Goal: Transaction & Acquisition: Download file/media

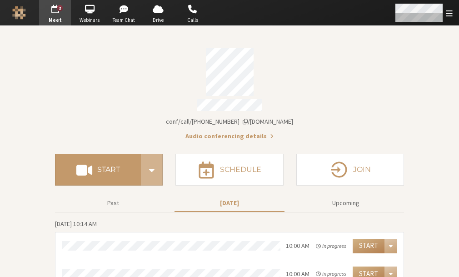
click at [450, 15] on span "Open menu" at bounding box center [449, 13] width 7 height 9
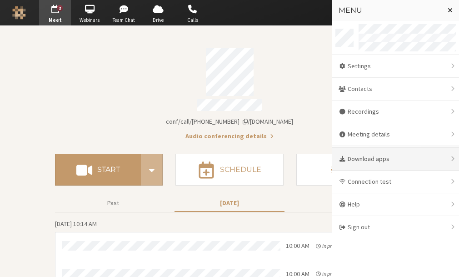
click at [367, 160] on div "Download apps" at bounding box center [395, 159] width 127 height 23
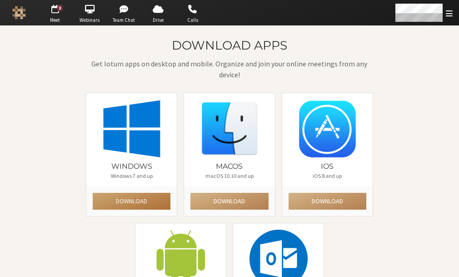
click at [145, 205] on button "Download" at bounding box center [132, 201] width 78 height 17
